Goal: Information Seeking & Learning: Learn about a topic

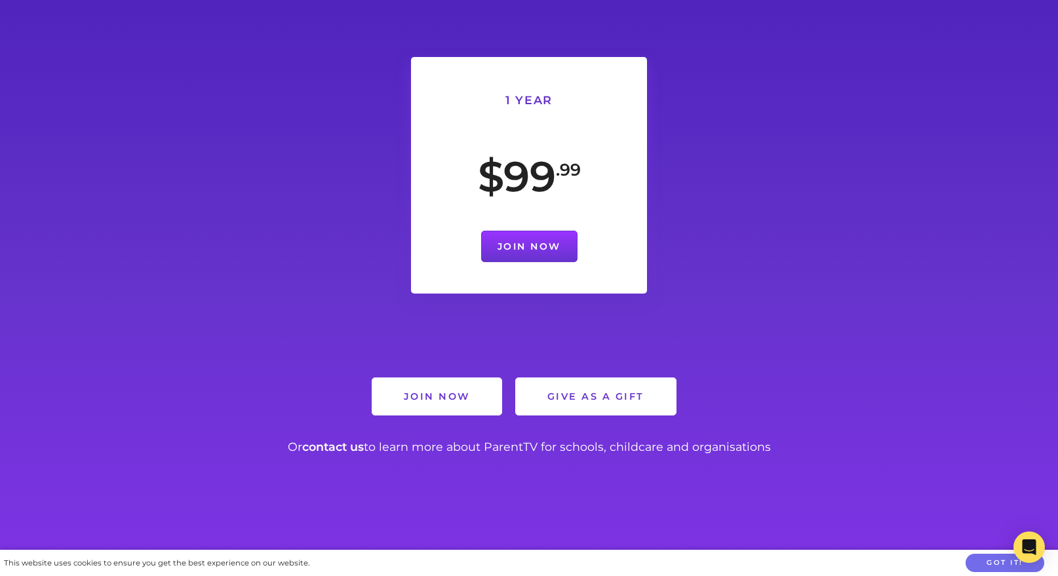
scroll to position [3384, 0]
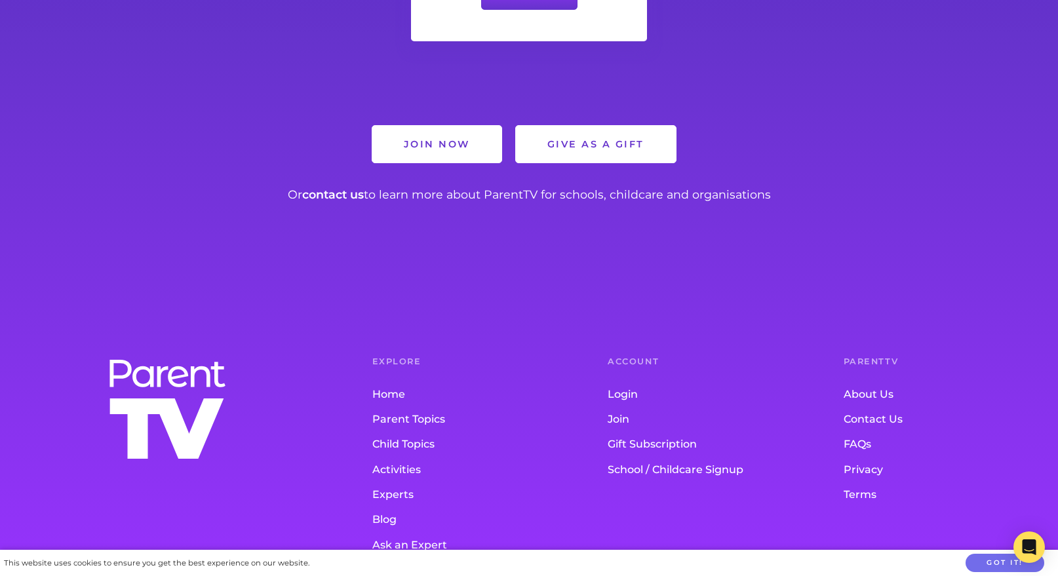
click at [194, 371] on img at bounding box center [167, 410] width 125 height 106
